Goal: Ask a question

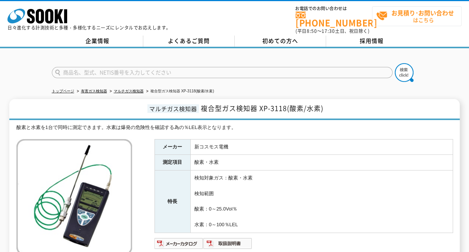
click at [417, 10] on strong "お見積り･お問い合わせ" at bounding box center [423, 12] width 63 height 9
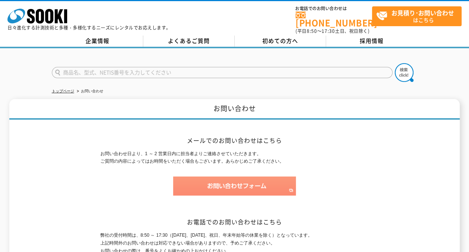
click at [227, 184] on img at bounding box center [234, 185] width 123 height 19
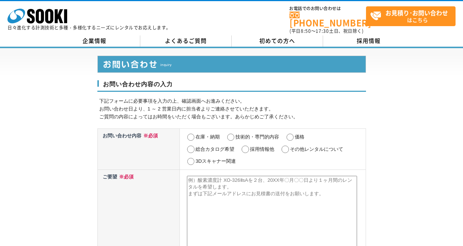
click at [190, 134] on input "在庫・納期" at bounding box center [190, 137] width 9 height 7
radio input "true"
click at [289, 135] on input "価格" at bounding box center [290, 137] width 9 height 7
radio input "true"
click at [191, 134] on input "在庫・納期" at bounding box center [190, 137] width 9 height 7
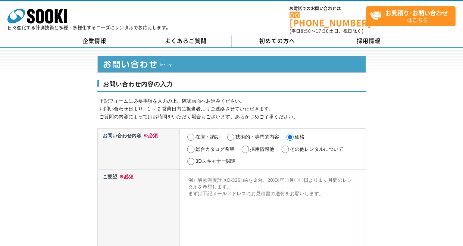
radio input "true"
click at [216, 184] on textarea at bounding box center [272, 214] width 170 height 77
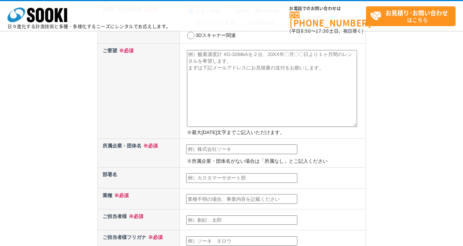
scroll to position [75, 0]
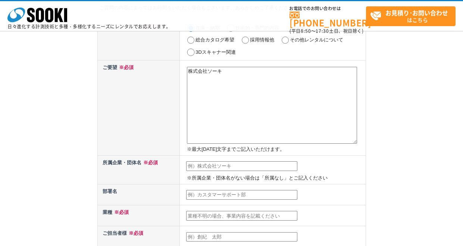
type textarea "株式会社ソーキ"
